Goal: Information Seeking & Learning: Learn about a topic

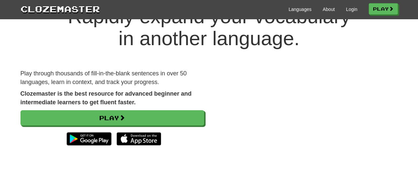
scroll to position [34, 0]
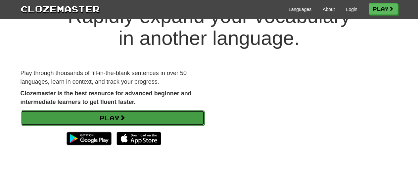
click at [108, 117] on link "Play" at bounding box center [113, 117] width 184 height 15
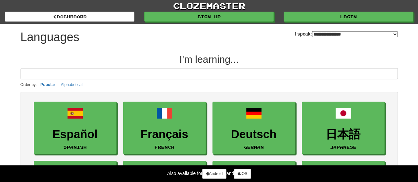
click at [312, 31] on select "**********" at bounding box center [355, 34] width 86 height 6
select select "*********"
click option "**********" at bounding box center [0, 0] width 0 height 0
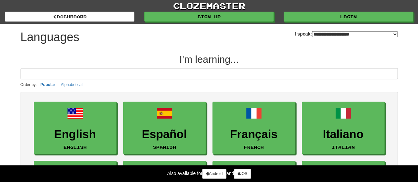
click at [297, 147] on li "Français French" at bounding box center [253, 127] width 89 height 59
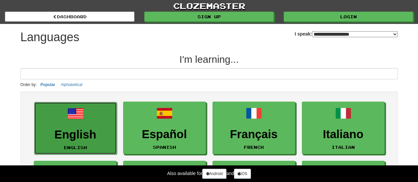
click at [79, 138] on h3 "English" at bounding box center [76, 134] width 76 height 13
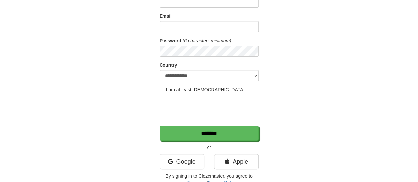
scroll to position [69, 0]
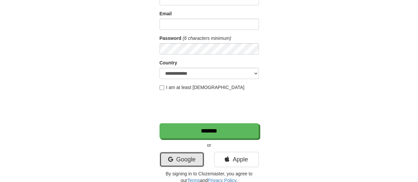
click at [186, 158] on link "Google" at bounding box center [182, 158] width 45 height 15
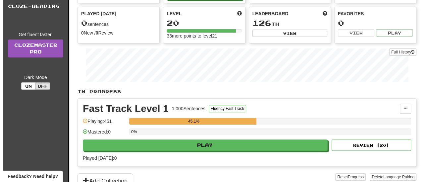
scroll to position [69, 0]
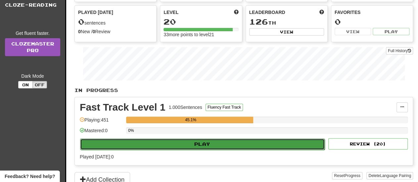
click at [197, 141] on button "Play" at bounding box center [202, 143] width 245 height 11
select select "**"
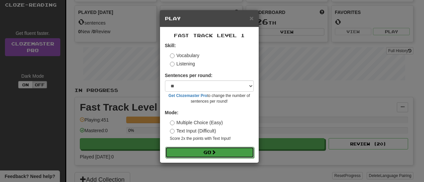
click at [207, 153] on button "Go" at bounding box center [209, 151] width 89 height 11
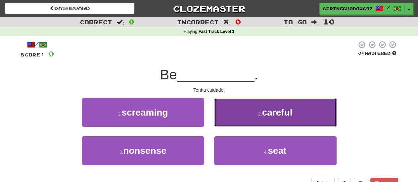
click at [271, 113] on span "careful" at bounding box center [277, 112] width 30 height 10
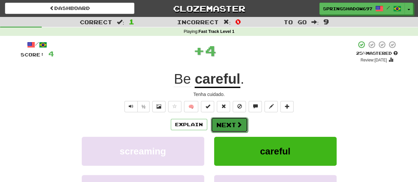
click at [227, 125] on button "Next" at bounding box center [229, 124] width 37 height 15
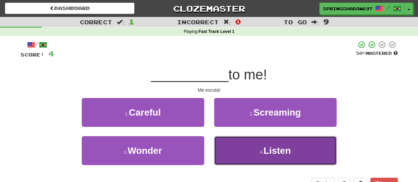
click at [274, 150] on span "Listen" at bounding box center [277, 150] width 27 height 10
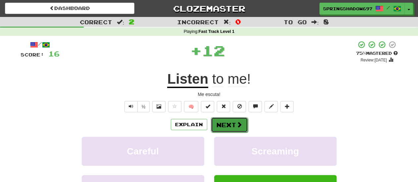
click at [226, 126] on button "Next" at bounding box center [229, 124] width 37 height 15
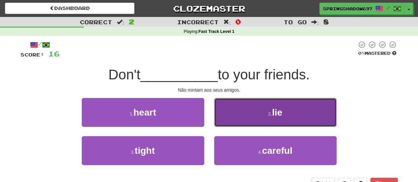
click at [268, 115] on small "2 ." at bounding box center [270, 113] width 4 height 5
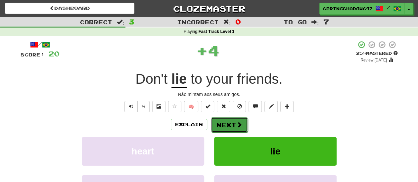
click at [229, 124] on button "Next" at bounding box center [229, 124] width 37 height 15
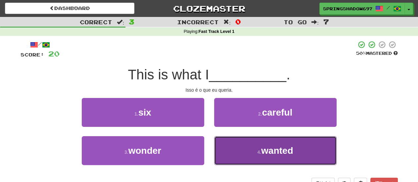
click at [275, 147] on span "wanted" at bounding box center [277, 150] width 32 height 10
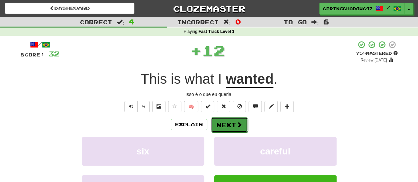
click at [226, 125] on button "Next" at bounding box center [229, 124] width 37 height 15
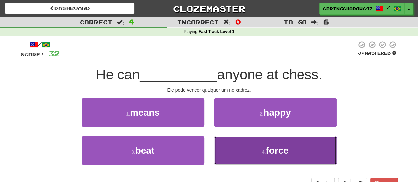
click at [280, 151] on span "force" at bounding box center [277, 150] width 23 height 10
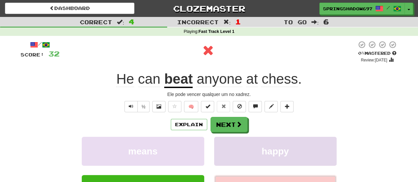
scroll to position [34, 0]
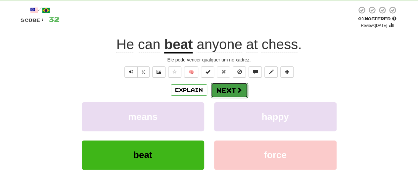
click at [227, 90] on button "Next" at bounding box center [229, 90] width 37 height 15
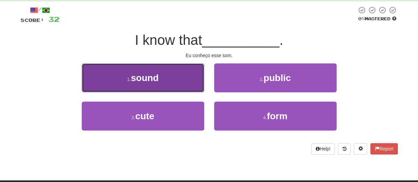
click at [143, 79] on span "sound" at bounding box center [145, 78] width 28 height 10
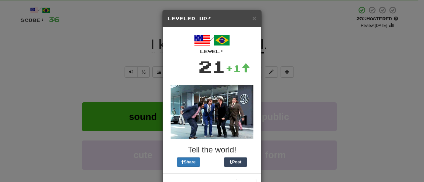
click at [315, 77] on div "× Leveled Up! / Level: 21 +1 Tell the world! Share Post Close" at bounding box center [212, 91] width 424 height 182
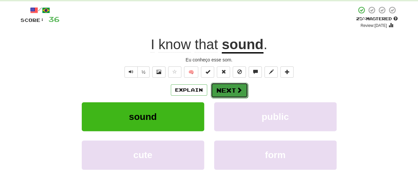
click at [229, 90] on button "Next" at bounding box center [229, 90] width 37 height 15
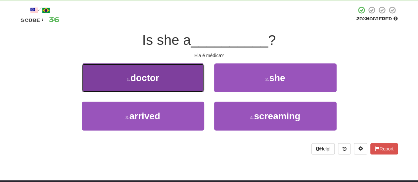
click at [144, 78] on span "doctor" at bounding box center [145, 78] width 29 height 10
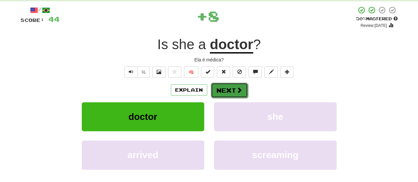
click at [231, 90] on button "Next" at bounding box center [229, 90] width 37 height 15
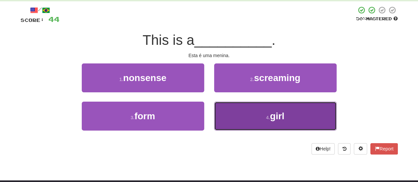
click at [273, 116] on span "girl" at bounding box center [277, 116] width 15 height 10
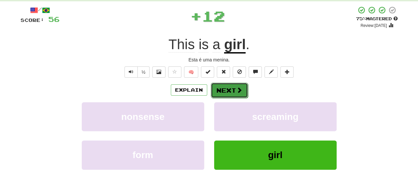
click at [224, 91] on button "Next" at bounding box center [229, 90] width 37 height 15
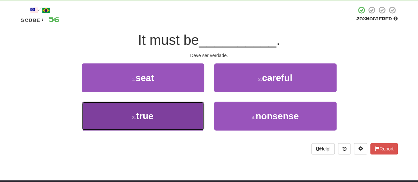
click at [152, 114] on span "true" at bounding box center [145, 116] width 18 height 10
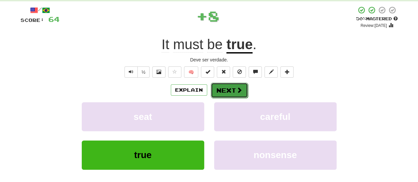
click at [230, 91] on button "Next" at bounding box center [229, 90] width 37 height 15
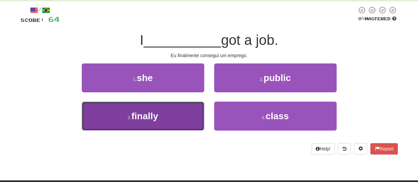
click at [148, 116] on span "finally" at bounding box center [145, 116] width 27 height 10
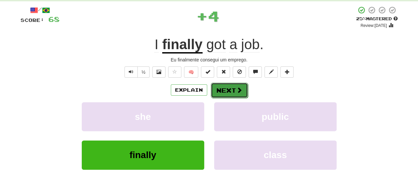
click at [229, 91] on button "Next" at bounding box center [229, 90] width 37 height 15
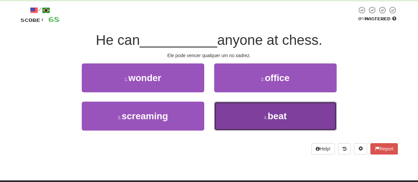
click at [279, 111] on span "beat" at bounding box center [277, 116] width 19 height 10
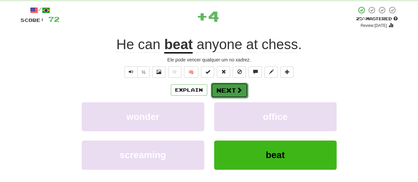
click at [228, 92] on button "Next" at bounding box center [229, 90] width 37 height 15
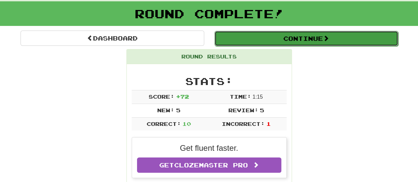
click at [299, 41] on button "Continue" at bounding box center [307, 38] width 184 height 15
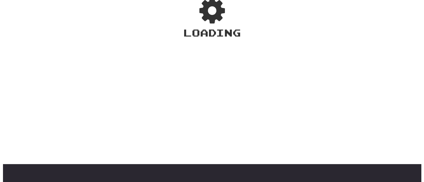
scroll to position [48, 0]
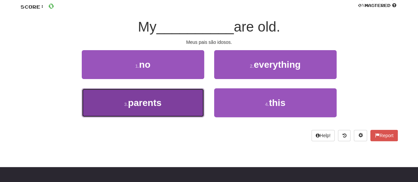
click at [155, 102] on span "parents" at bounding box center [144, 102] width 33 height 10
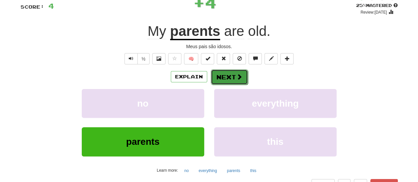
click at [234, 77] on button "Next" at bounding box center [229, 76] width 37 height 15
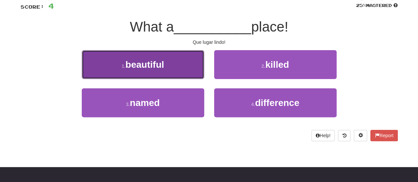
click at [141, 65] on span "beautiful" at bounding box center [145, 64] width 39 height 10
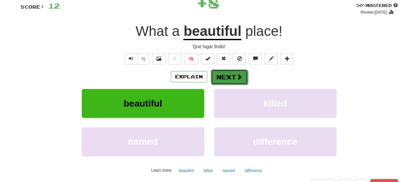
click at [226, 77] on button "Next" at bounding box center [229, 76] width 37 height 15
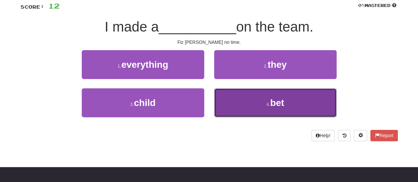
click at [278, 104] on span "bet" at bounding box center [277, 102] width 14 height 10
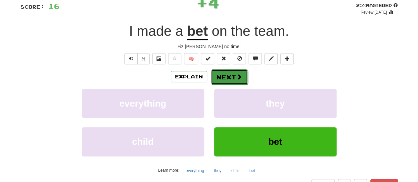
click at [229, 79] on button "Next" at bounding box center [229, 76] width 37 height 15
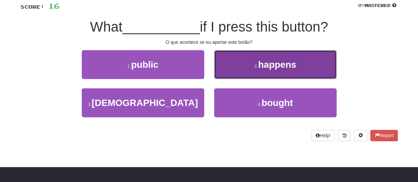
click at [279, 67] on span "happens" at bounding box center [277, 64] width 38 height 10
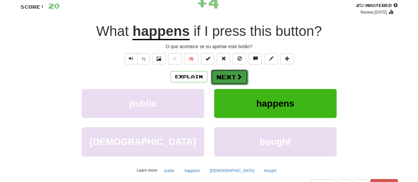
click at [230, 77] on button "Next" at bounding box center [229, 76] width 37 height 15
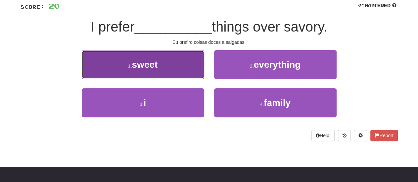
click at [153, 65] on span "sweet" at bounding box center [145, 64] width 26 height 10
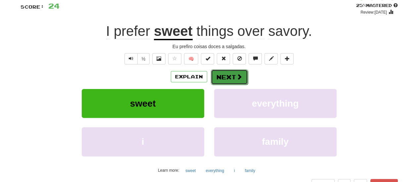
click at [223, 76] on button "Next" at bounding box center [229, 76] width 37 height 15
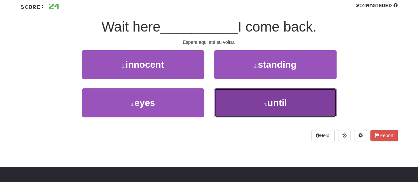
click at [279, 105] on span "until" at bounding box center [278, 102] width 20 height 10
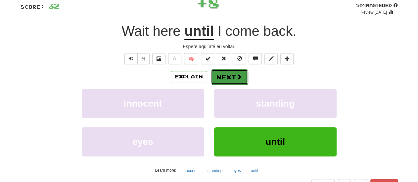
click at [228, 80] on button "Next" at bounding box center [229, 76] width 37 height 15
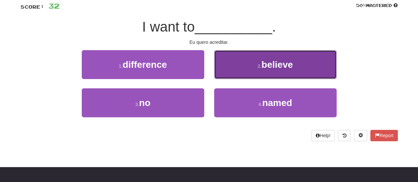
click at [275, 67] on span "believe" at bounding box center [277, 64] width 31 height 10
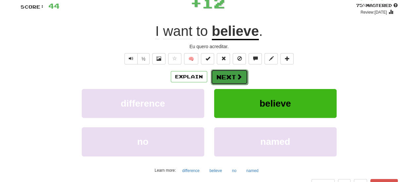
click at [225, 76] on button "Next" at bounding box center [229, 76] width 37 height 15
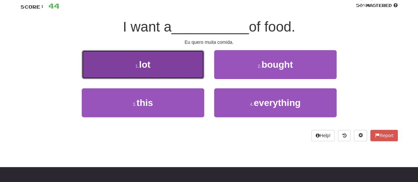
click at [147, 63] on span "lot" at bounding box center [144, 64] width 11 height 10
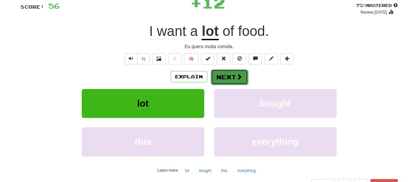
click at [227, 78] on button "Next" at bounding box center [229, 76] width 37 height 15
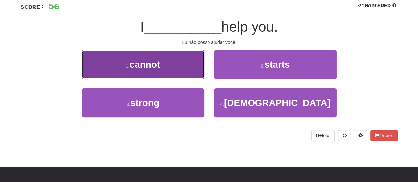
click at [147, 64] on span "cannot" at bounding box center [145, 64] width 30 height 10
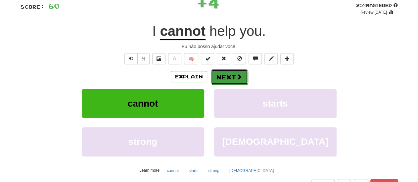
click at [228, 78] on button "Next" at bounding box center [229, 76] width 37 height 15
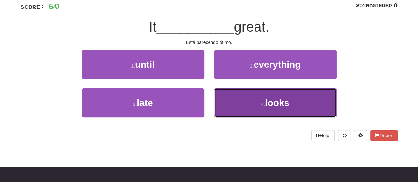
click at [275, 106] on span "looks" at bounding box center [277, 102] width 24 height 10
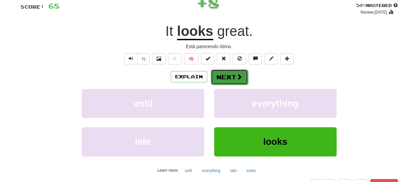
click at [221, 76] on button "Next" at bounding box center [229, 76] width 37 height 15
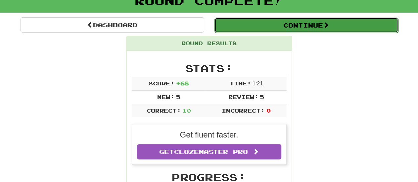
click at [299, 24] on button "Continue" at bounding box center [307, 25] width 184 height 15
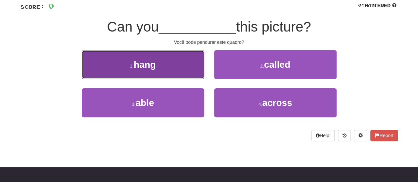
click at [152, 69] on span "hang" at bounding box center [145, 64] width 22 height 10
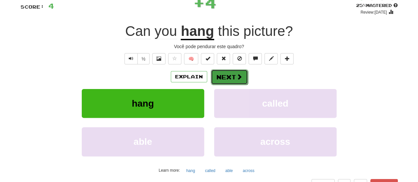
click at [228, 79] on button "Next" at bounding box center [229, 76] width 37 height 15
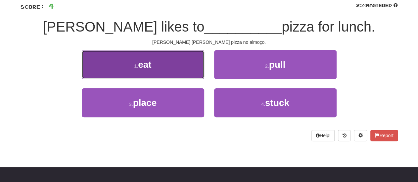
click at [145, 66] on span "eat" at bounding box center [144, 64] width 13 height 10
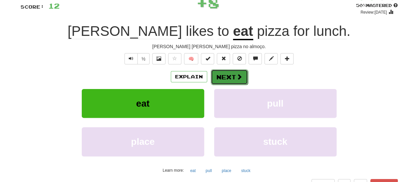
click at [229, 76] on button "Next" at bounding box center [229, 76] width 37 height 15
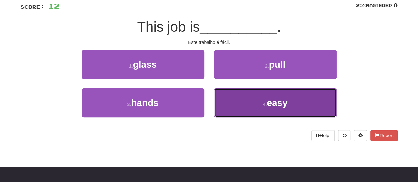
click at [278, 103] on span "easy" at bounding box center [277, 102] width 21 height 10
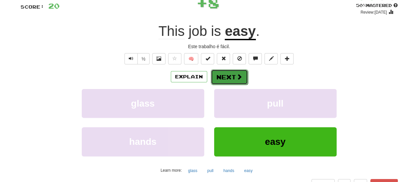
click at [230, 78] on button "Next" at bounding box center [229, 76] width 37 height 15
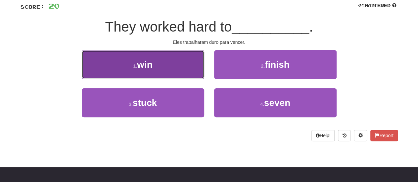
click at [149, 65] on span "win" at bounding box center [145, 64] width 16 height 10
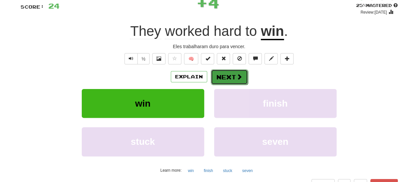
click at [230, 79] on button "Next" at bounding box center [229, 76] width 37 height 15
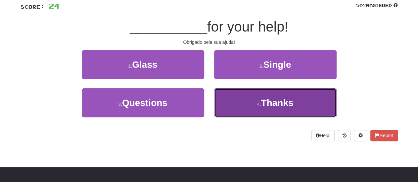
click at [270, 103] on span "Thanks" at bounding box center [277, 102] width 32 height 10
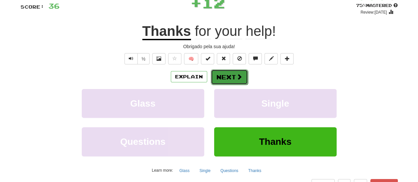
click at [225, 77] on button "Next" at bounding box center [229, 76] width 37 height 15
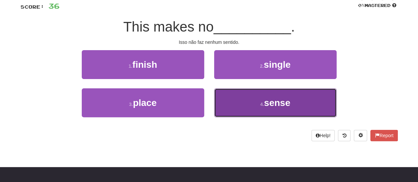
click at [276, 103] on span "sense" at bounding box center [277, 102] width 26 height 10
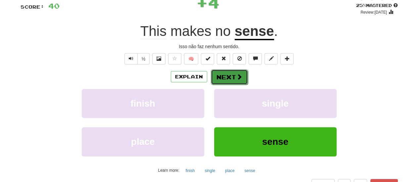
click at [231, 78] on button "Next" at bounding box center [229, 76] width 37 height 15
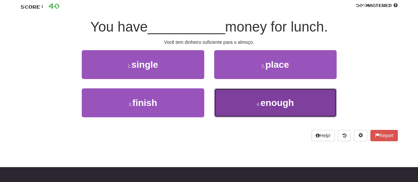
click at [282, 104] on span "enough" at bounding box center [277, 102] width 33 height 10
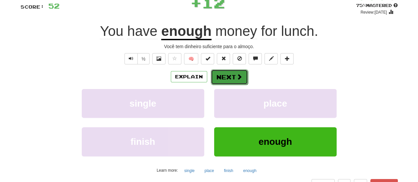
click at [230, 76] on button "Next" at bounding box center [229, 76] width 37 height 15
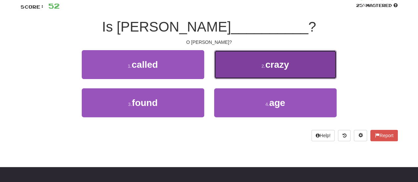
click at [281, 67] on span "crazy" at bounding box center [278, 64] width 24 height 10
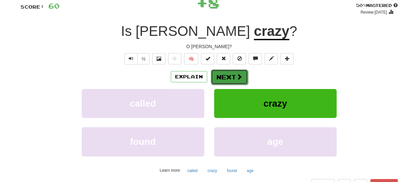
click at [228, 75] on button "Next" at bounding box center [229, 76] width 37 height 15
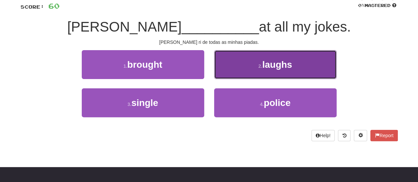
click at [280, 65] on span "laughs" at bounding box center [277, 64] width 30 height 10
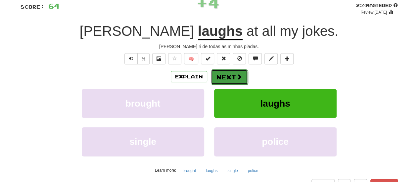
click at [229, 80] on button "Next" at bounding box center [229, 76] width 37 height 15
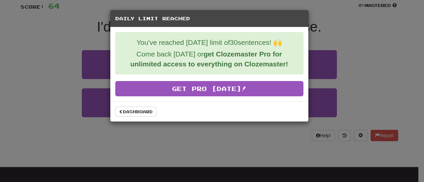
click at [378, 74] on div "Daily Limit Reached You've reached today's limit of 30 sentences! 🙌 Come back t…" at bounding box center [212, 91] width 424 height 182
